Goal: Obtain resource: Download file/media

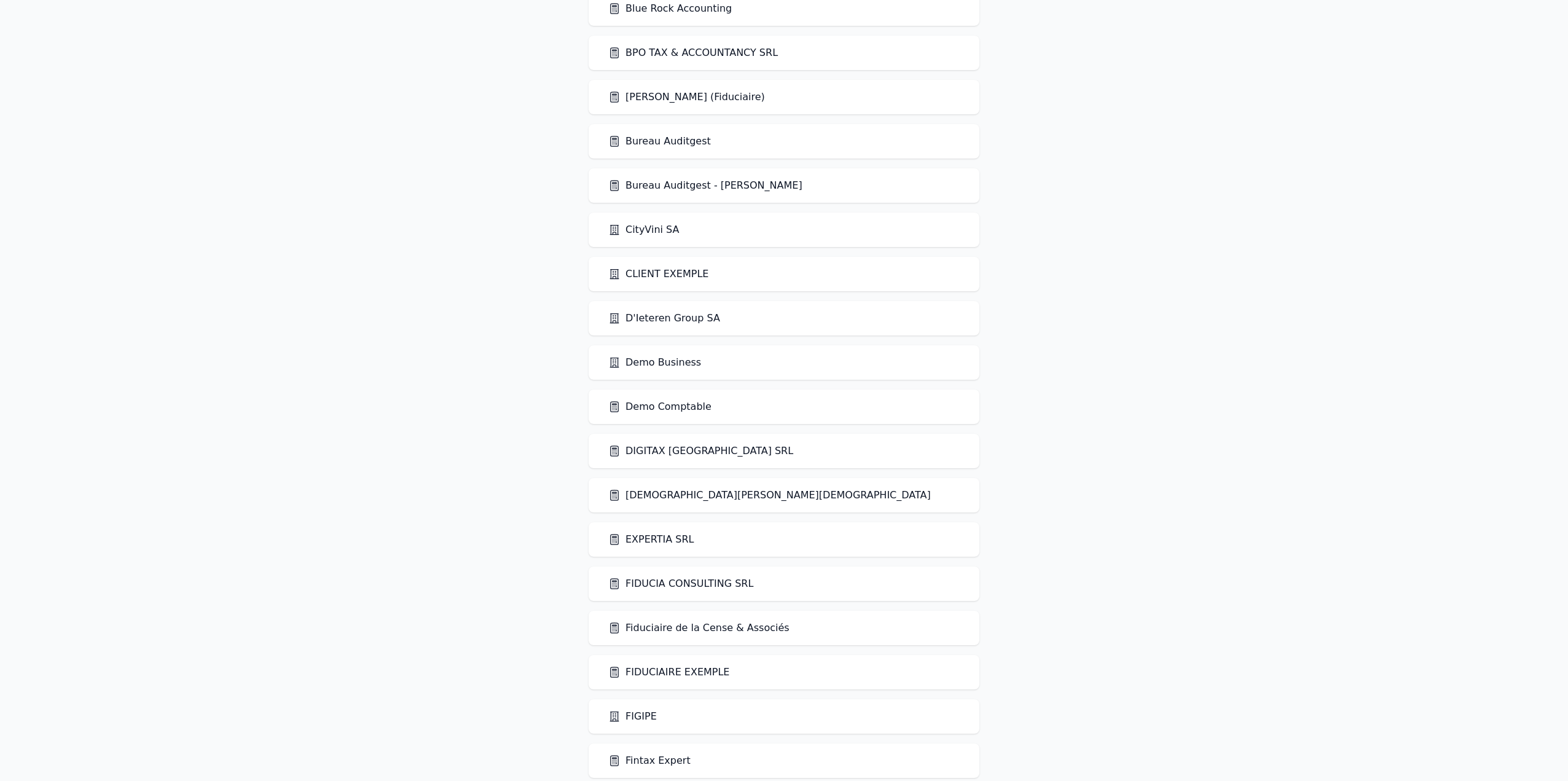
scroll to position [552, 0]
click at [661, 407] on link "Demo Comptable" at bounding box center [660, 407] width 103 height 15
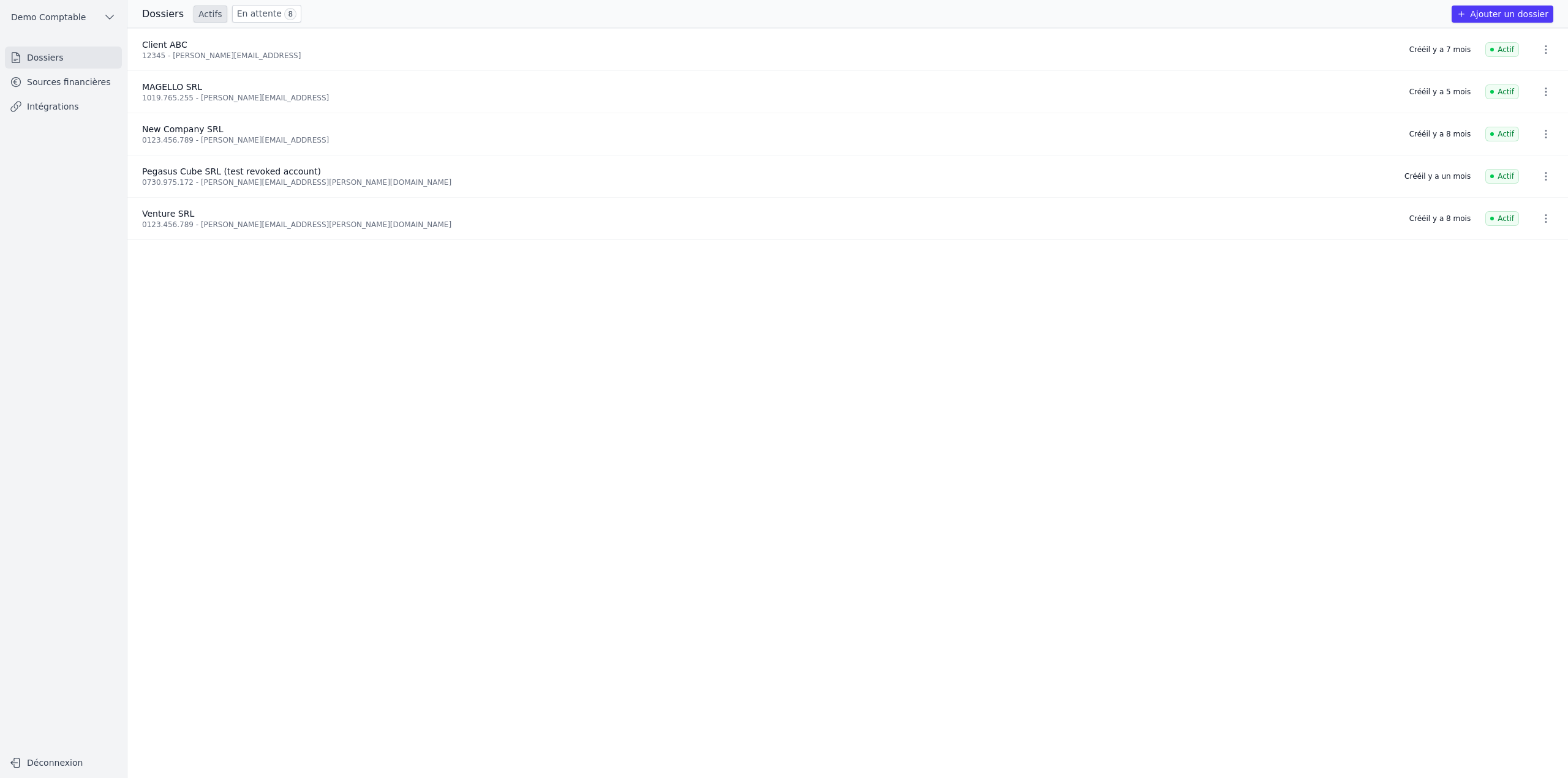
click at [40, 81] on link "Sources financières" at bounding box center [63, 82] width 117 height 22
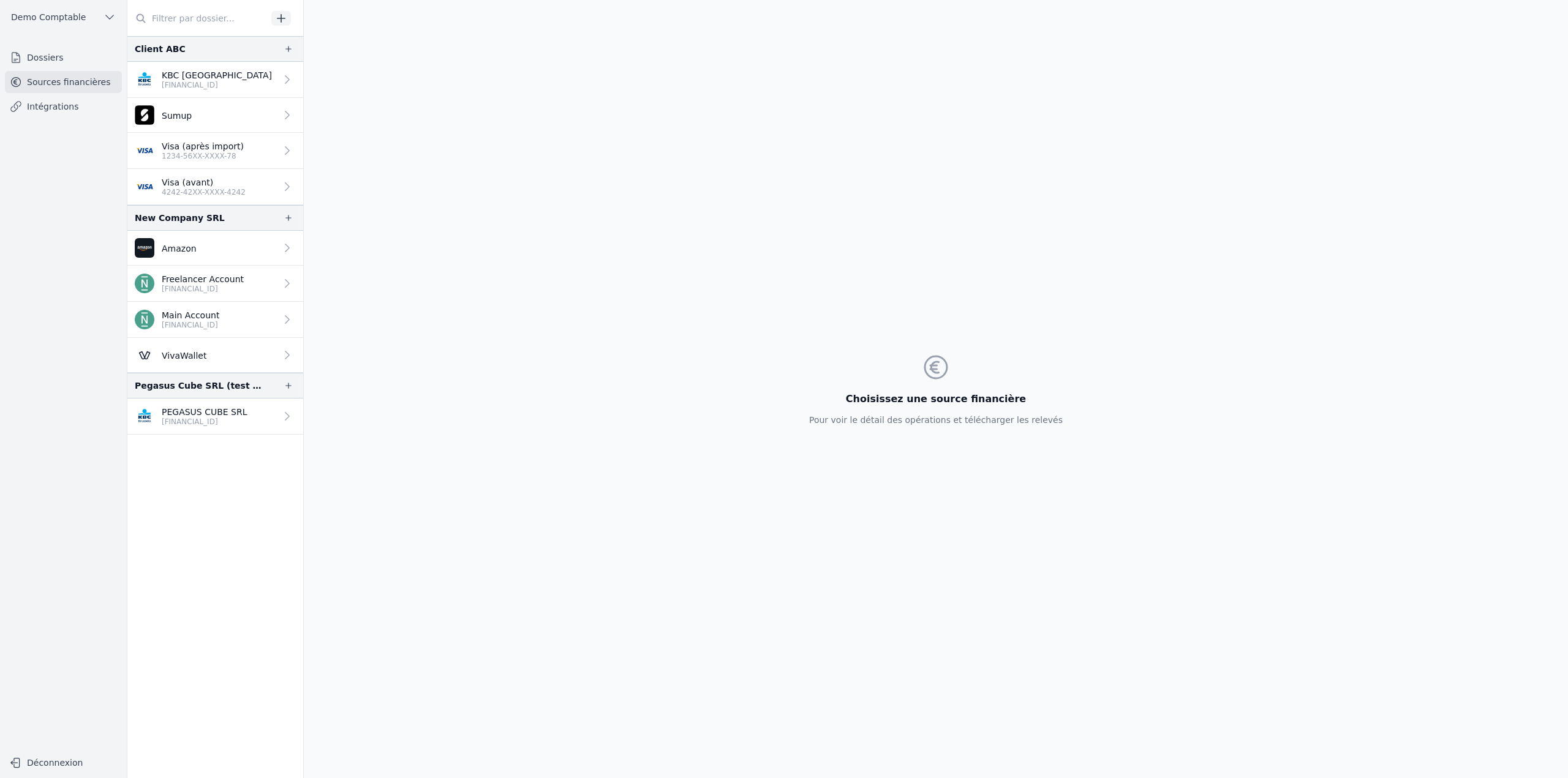
click at [216, 290] on p "DE36 1001 1001 2948 5848 93" at bounding box center [202, 289] width 82 height 10
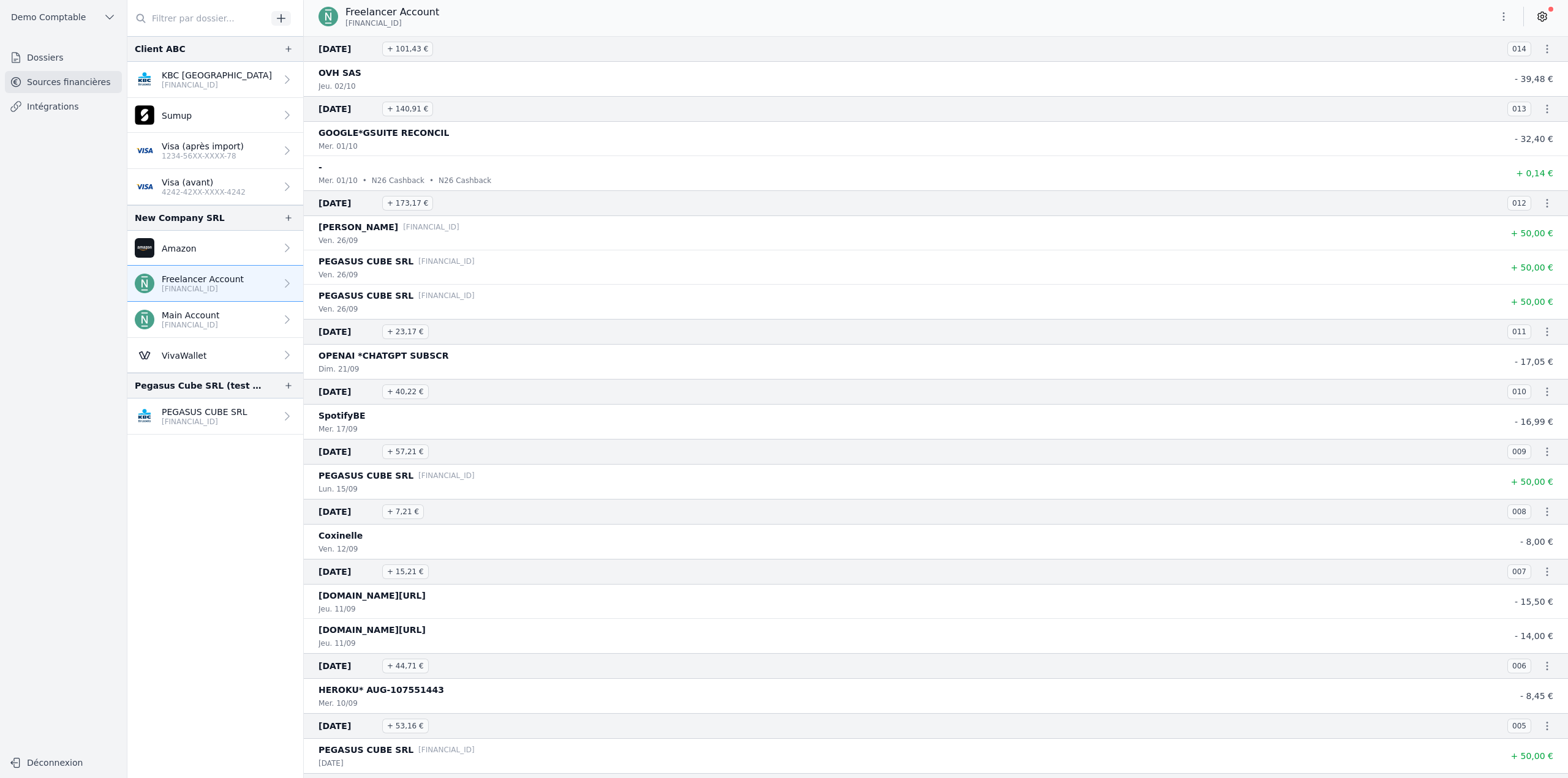
click at [890, 19] on button "button" at bounding box center [1503, 16] width 24 height 20
click at [890, 63] on button "Exporter" at bounding box center [1474, 65] width 88 height 22
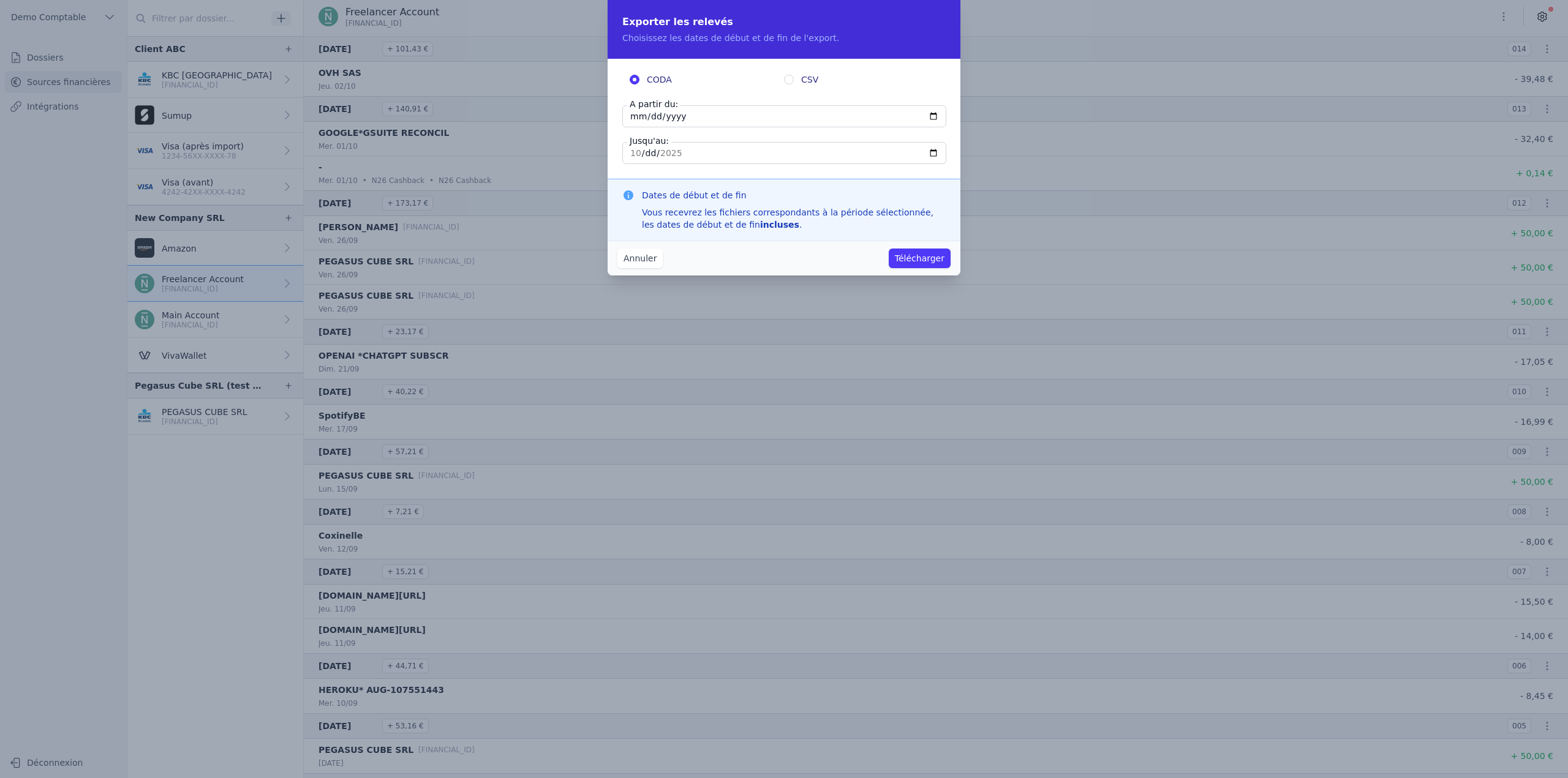
click at [738, 118] on input "2025-10-02" at bounding box center [784, 116] width 324 height 22
click at [890, 117] on input "2025-10-02" at bounding box center [784, 116] width 324 height 22
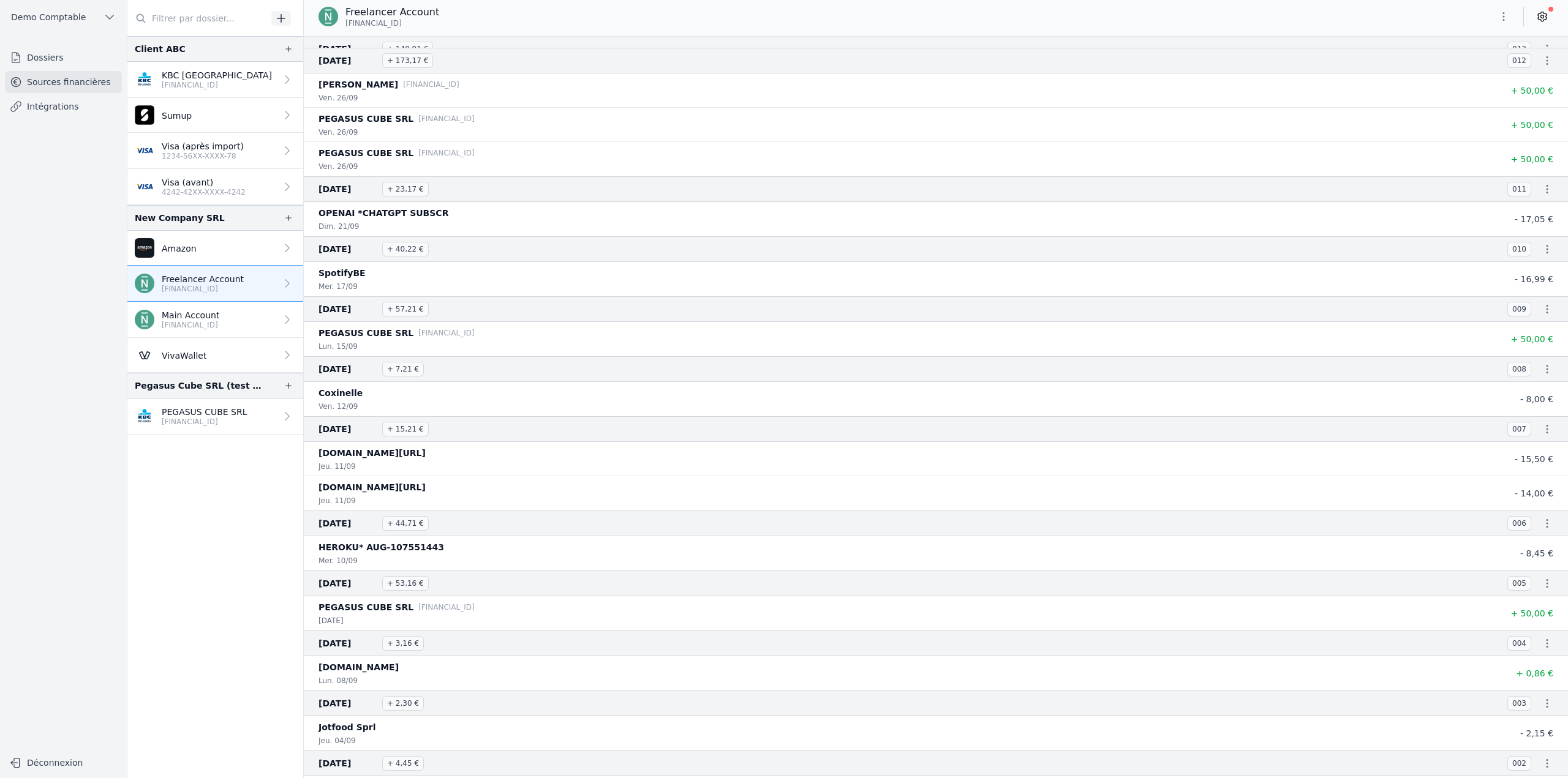
click at [890, 314] on nav "02 oct. 2025 + 101,43 € 014 OVH SAS jeu. 02/10 - 39,48 € 01 oct. 2025 + 140,91 …" at bounding box center [936, 407] width 1264 height 742
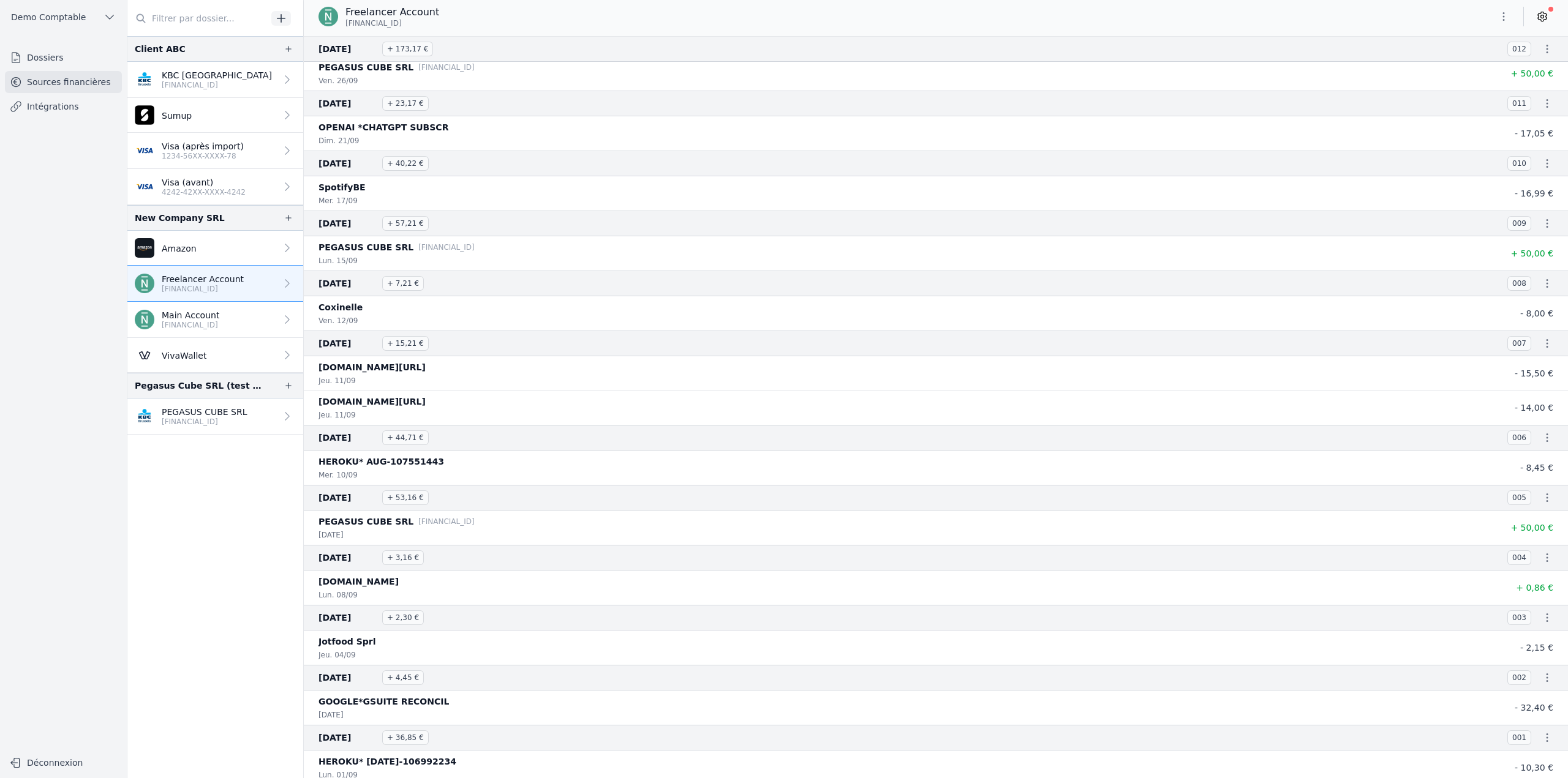
scroll to position [332, 0]
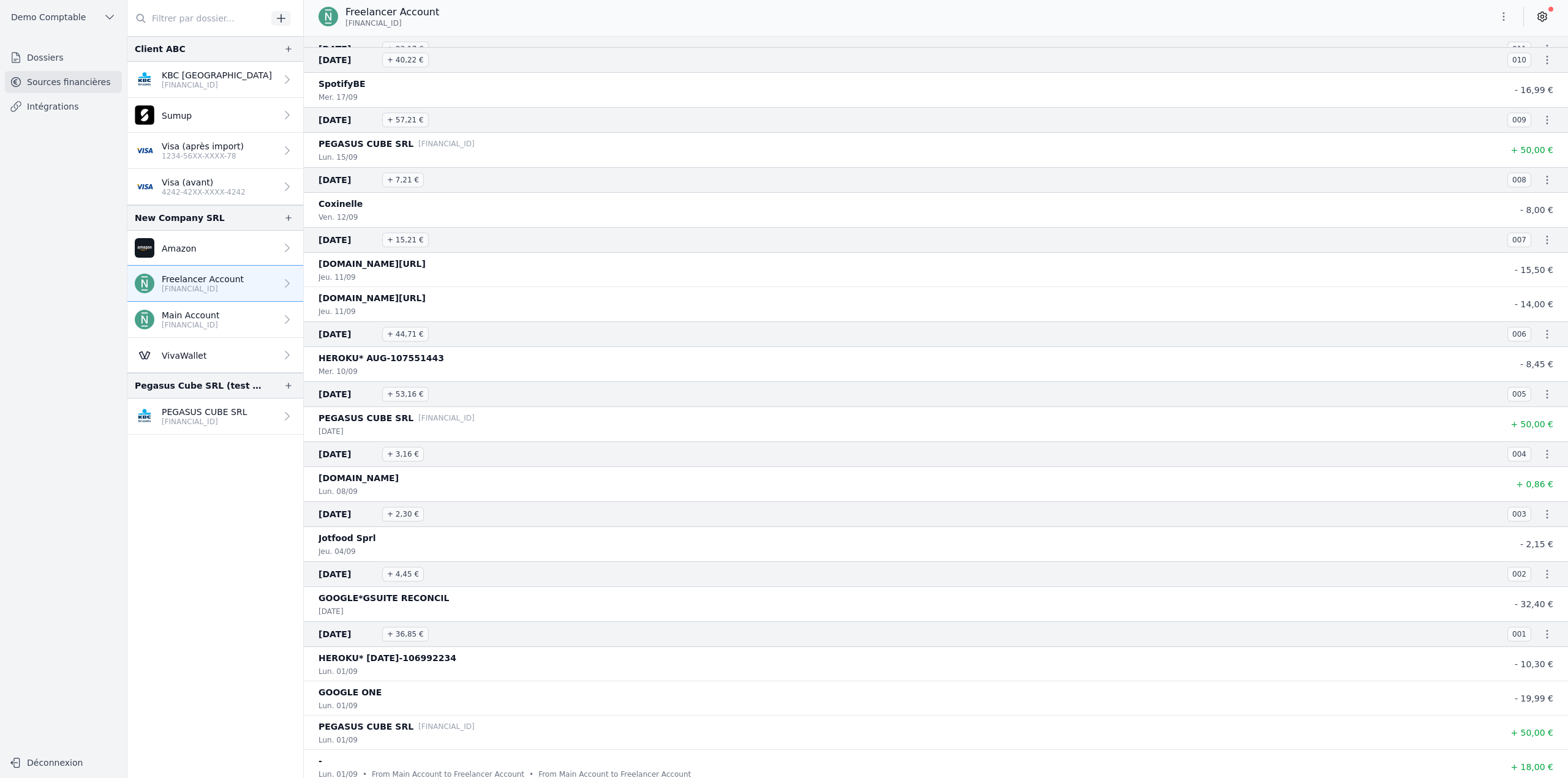
click at [890, 15] on icon "button" at bounding box center [1504, 16] width 13 height 13
click at [890, 63] on button "Exporter" at bounding box center [1474, 65] width 88 height 22
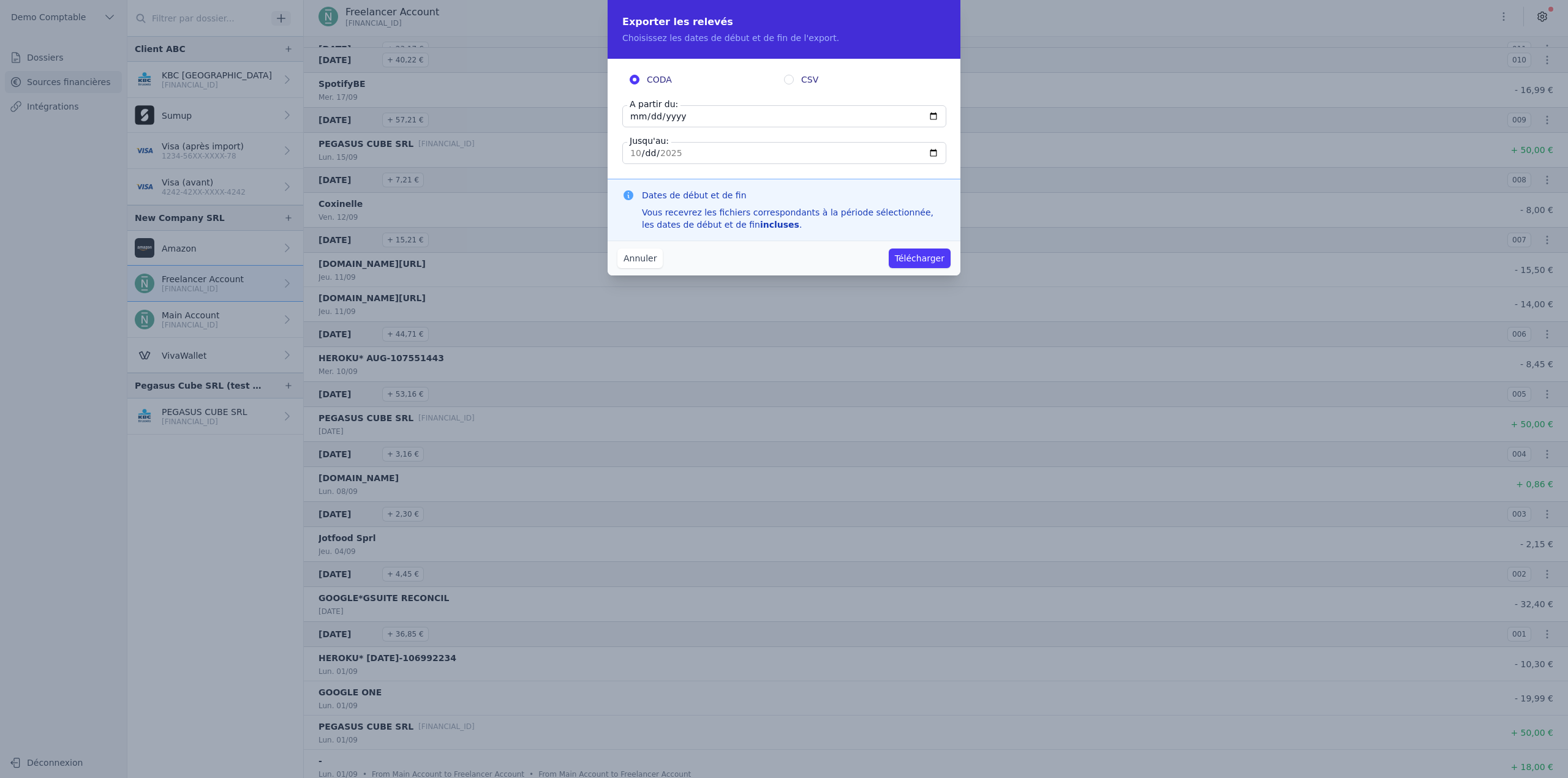
click at [890, 117] on input "2025-10-02" at bounding box center [784, 116] width 324 height 22
type input "2025-08-31"
click at [890, 145] on input "2025-10-02" at bounding box center [784, 153] width 324 height 22
click at [890, 152] on input "2025-10-02" at bounding box center [784, 153] width 324 height 22
type input "2025-09-30"
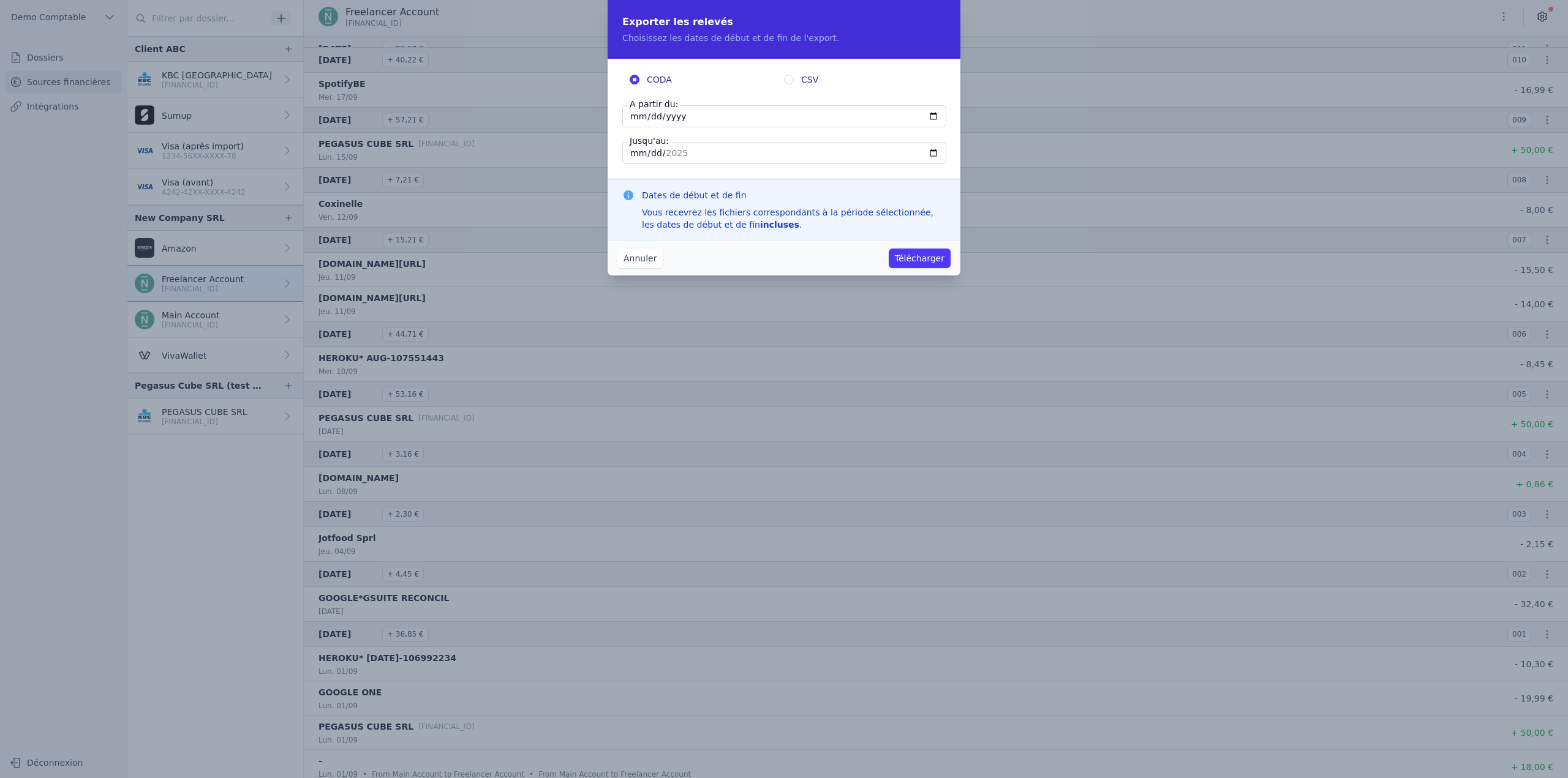
click at [890, 260] on button "Télécharger" at bounding box center [920, 258] width 62 height 20
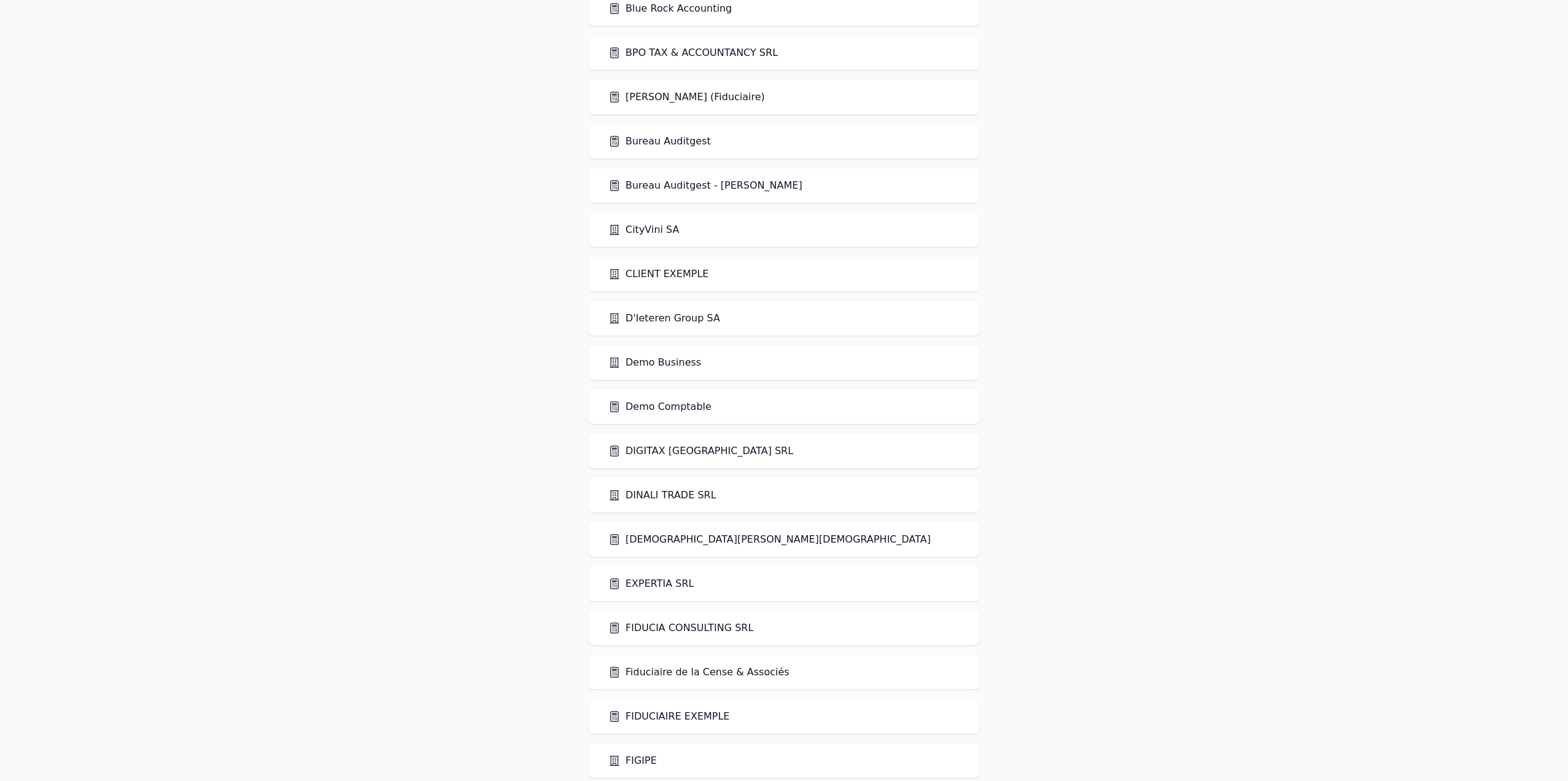
scroll to position [553, 0]
click at [684, 493] on link "DINALI TRADE SRL" at bounding box center [662, 495] width 108 height 15
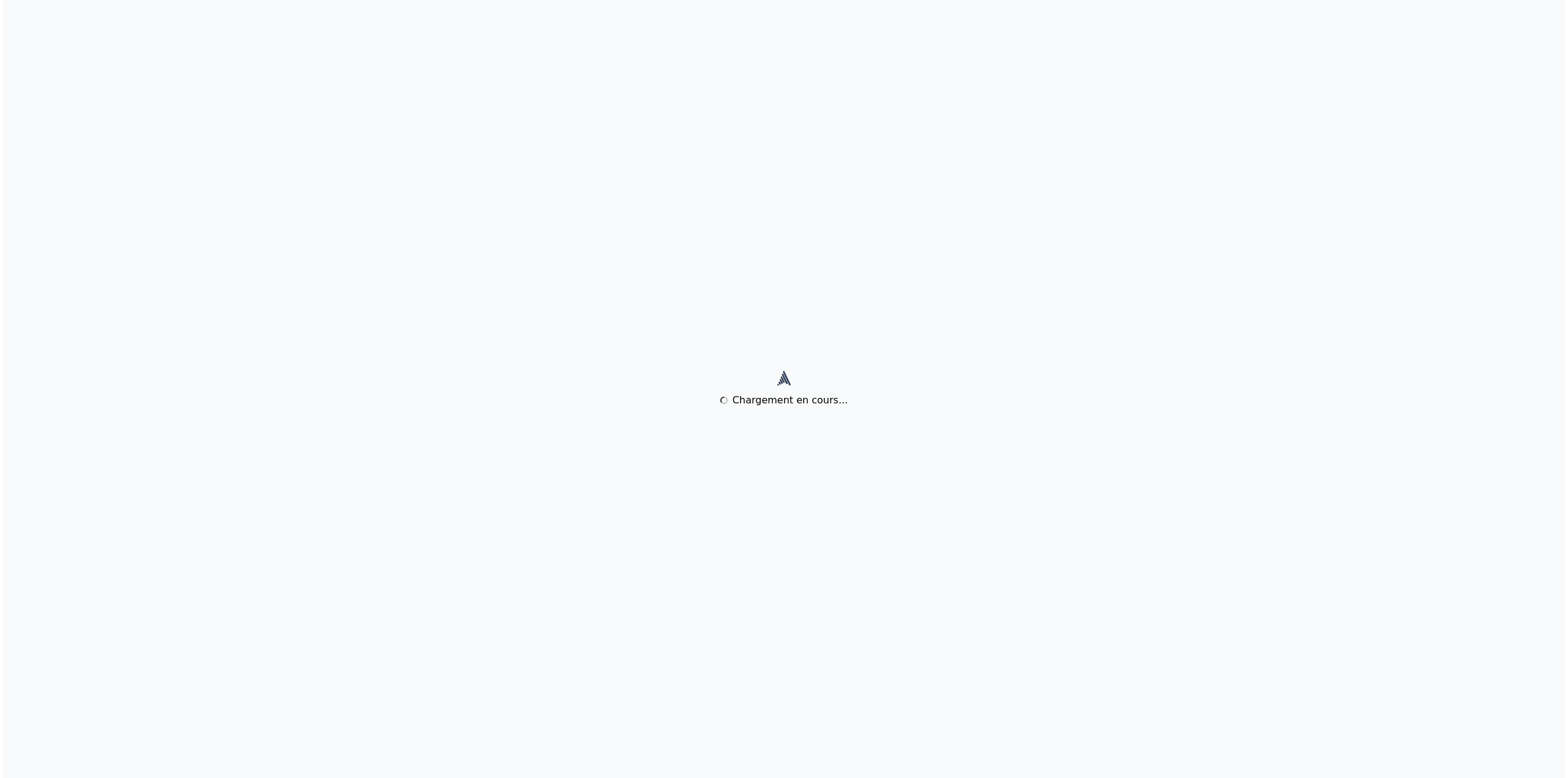
scroll to position [0, 0]
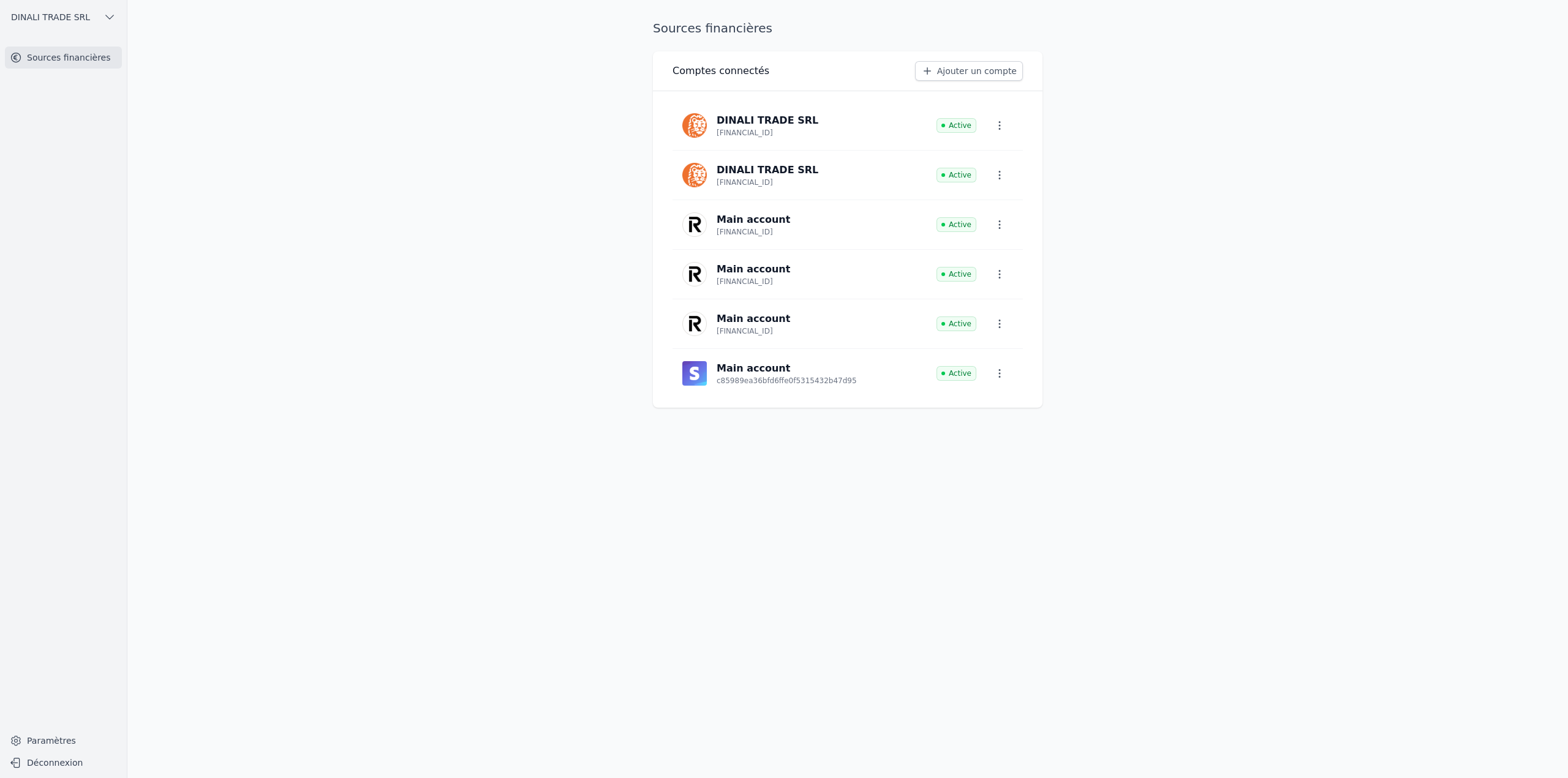
click at [745, 370] on p "Main account" at bounding box center [753, 368] width 74 height 14
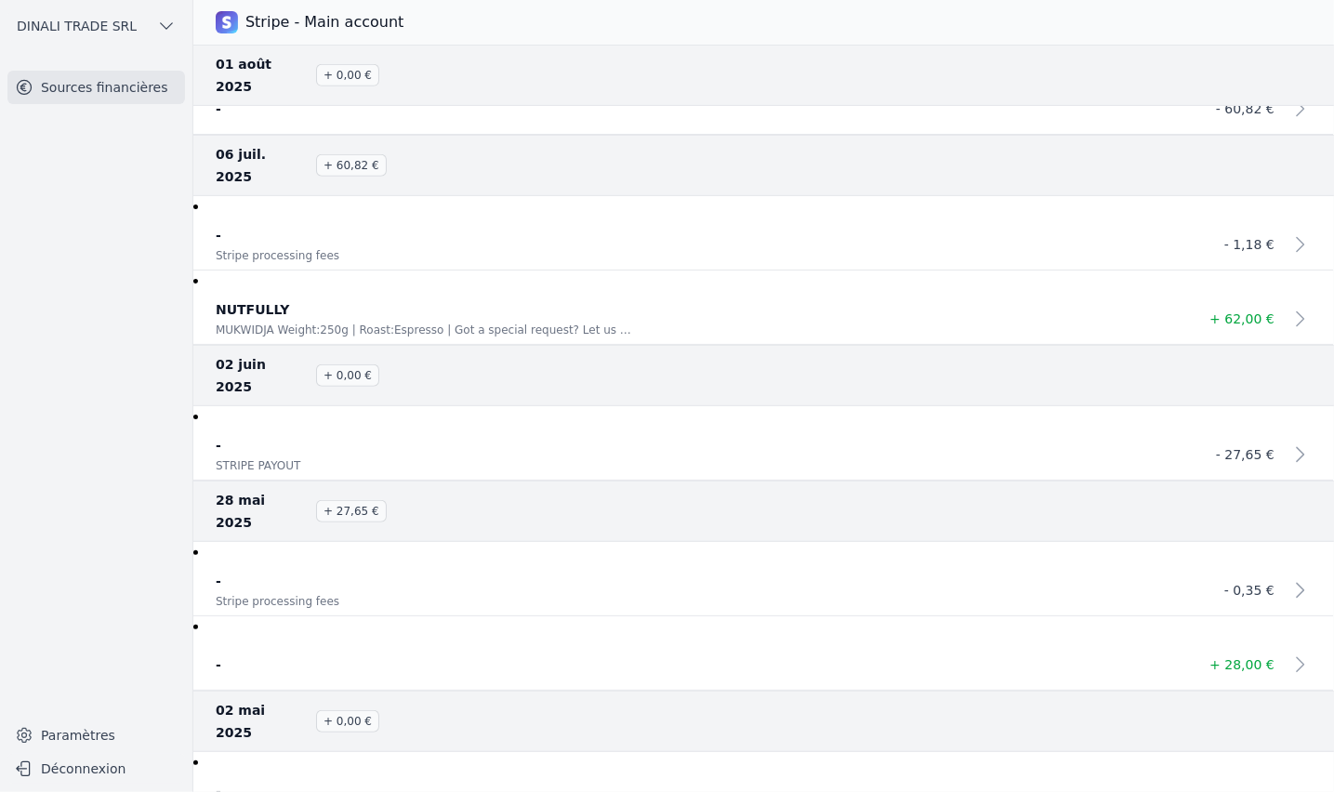
scroll to position [556, 0]
